Goal: Task Accomplishment & Management: Complete application form

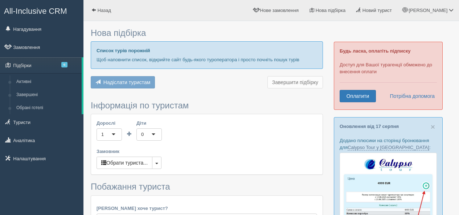
type input "7"
type input "1200"
type input "3000"
